Goal: Information Seeking & Learning: Learn about a topic

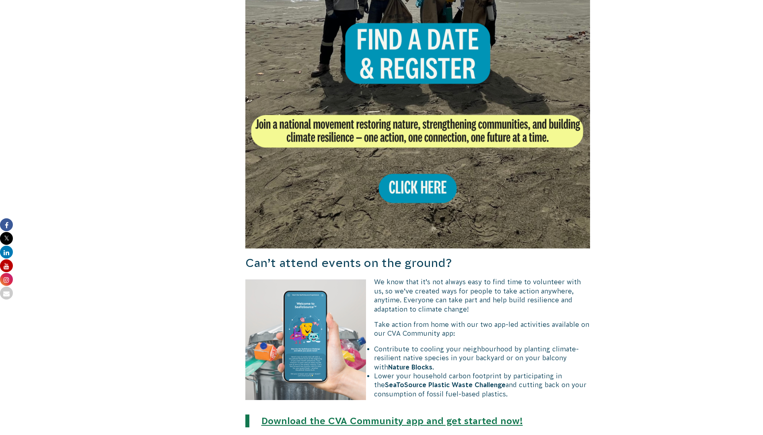
scroll to position [603, 0]
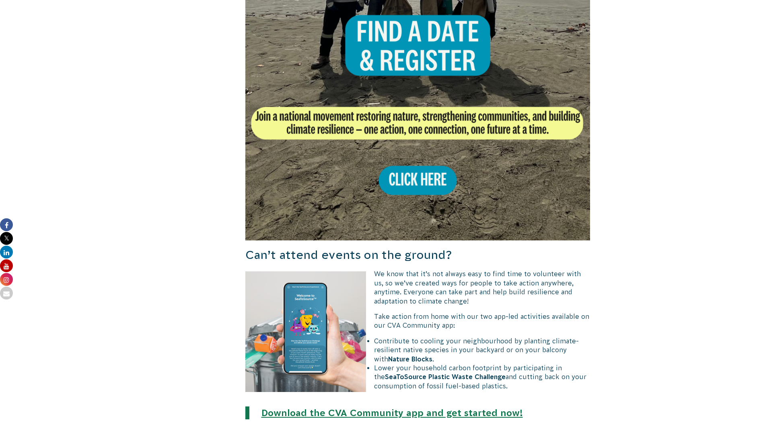
click at [437, 51] on img at bounding box center [417, 67] width 345 height 345
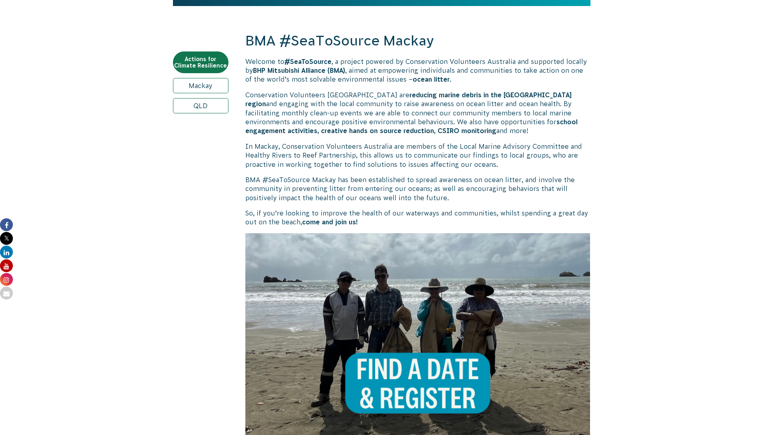
scroll to position [161, 0]
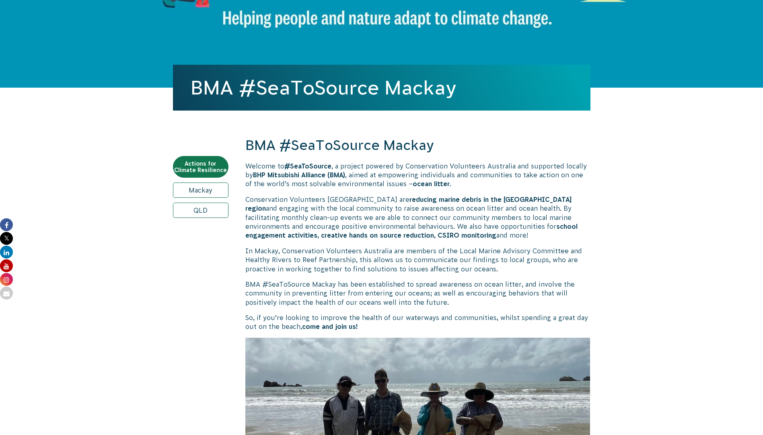
click at [198, 190] on link "Mackay" at bounding box center [200, 189] width 55 height 15
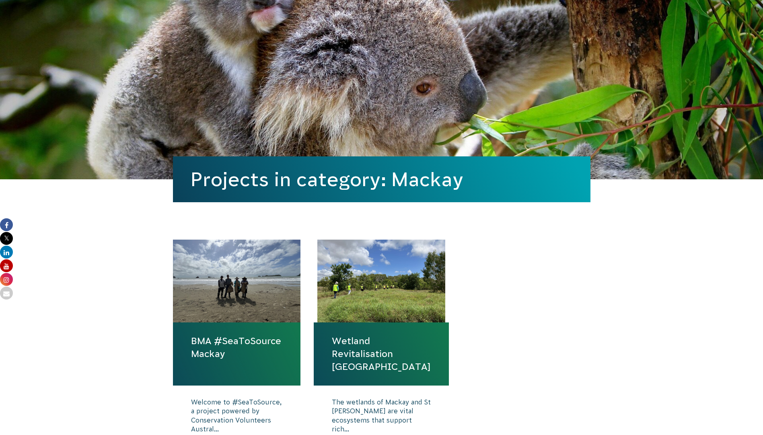
scroll to position [201, 0]
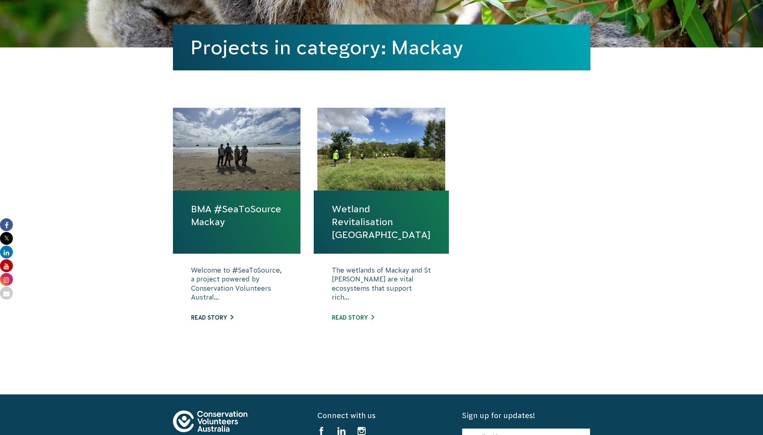
click at [219, 320] on link "Read story" at bounding box center [212, 317] width 42 height 6
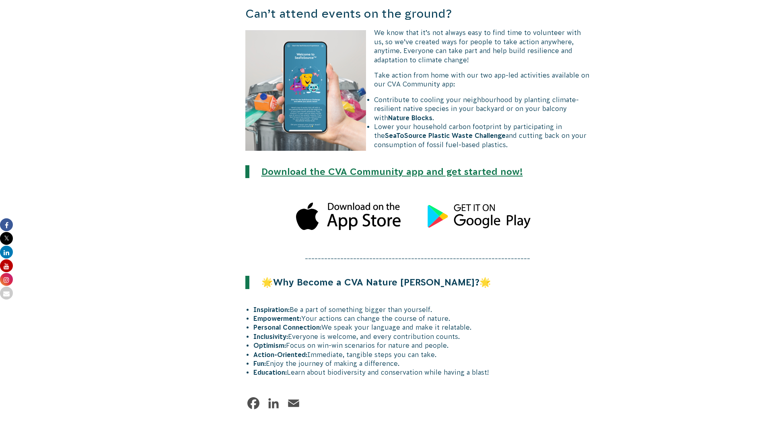
scroll to position [1126, 0]
